Goal: Navigation & Orientation: Locate item on page

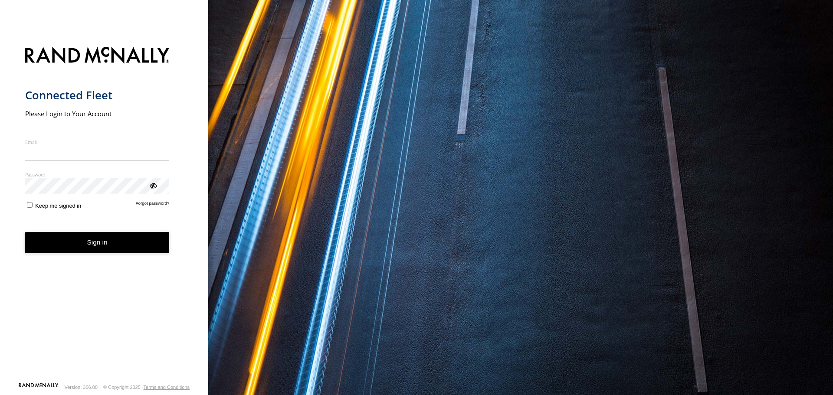
type input "**********"
click at [105, 251] on button "Sign in" at bounding box center [97, 242] width 145 height 21
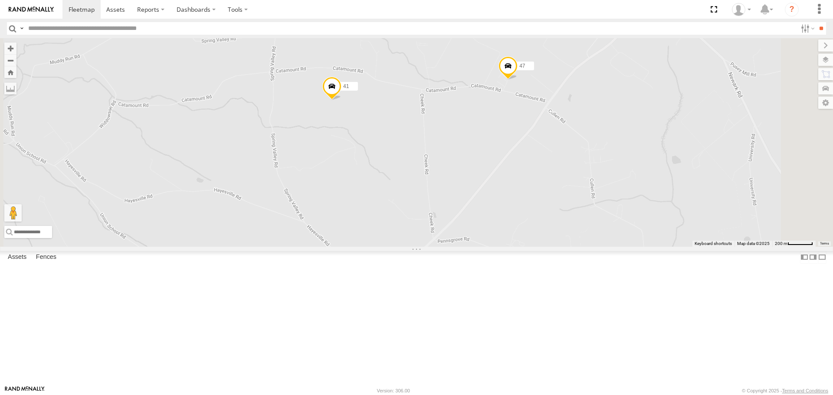
click at [518, 80] on span at bounding box center [508, 67] width 19 height 23
click at [520, 70] on label at bounding box center [511, 67] width 17 height 6
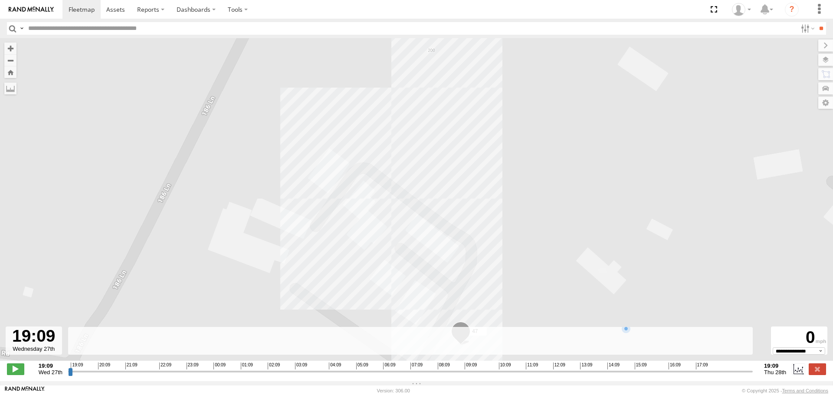
type input "**********"
click at [751, 376] on input "range" at bounding box center [410, 372] width 685 height 8
click at [831, 59] on label at bounding box center [818, 60] width 32 height 12
click at [0, 0] on span "Basemaps" at bounding box center [0, 0] width 0 height 0
click at [0, 0] on span "Satellite + Roadmap" at bounding box center [0, 0] width 0 height 0
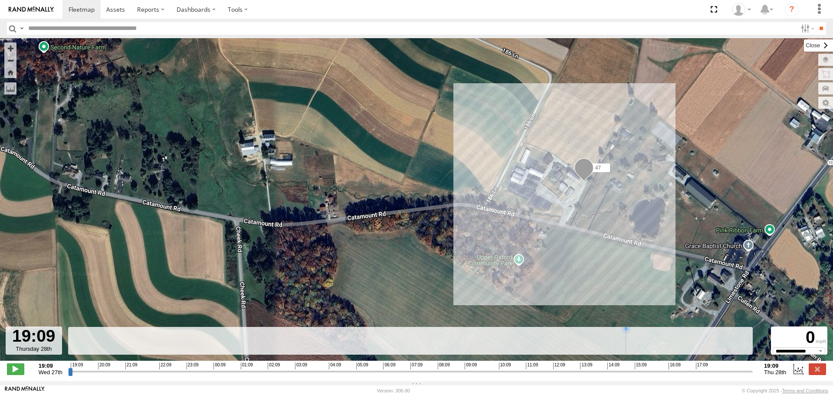
click at [804, 48] on label at bounding box center [818, 46] width 29 height 12
click at [814, 372] on label at bounding box center [817, 369] width 17 height 11
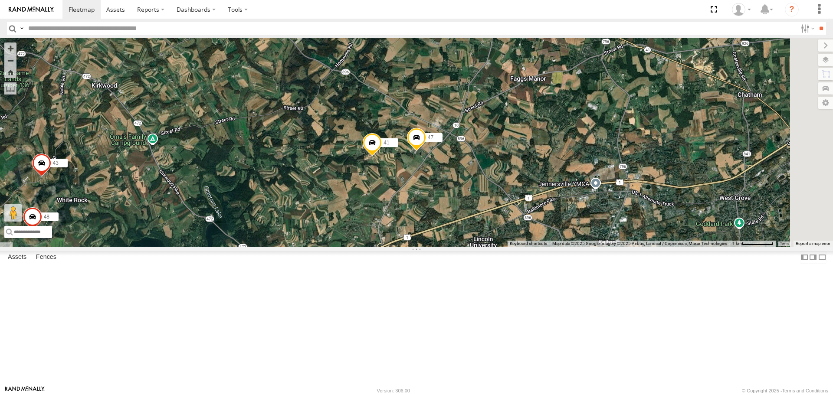
drag, startPoint x: 807, startPoint y: 252, endPoint x: 619, endPoint y: 248, distance: 188.0
click at [619, 247] on div "47 41 42 46 43 48" at bounding box center [416, 142] width 833 height 208
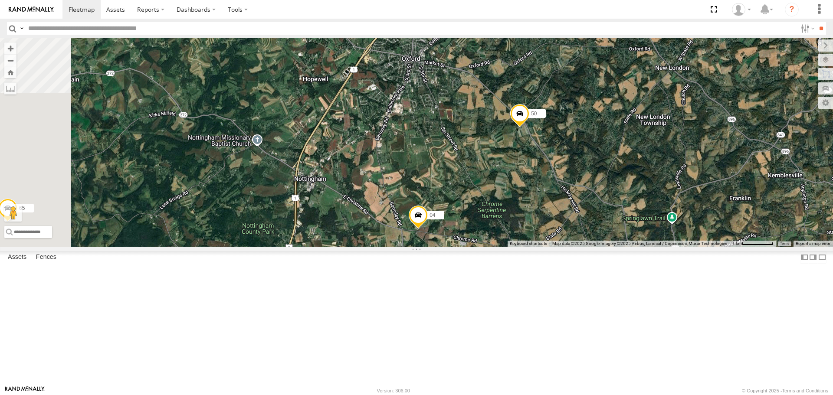
drag, startPoint x: 631, startPoint y: 250, endPoint x: 645, endPoint y: 219, distance: 34.2
click at [645, 219] on div "46 43 53 48 44 37 43 47:( 04 29 30 49 12 65 50 40 41 47" at bounding box center [416, 142] width 833 height 208
